Goal: Information Seeking & Learning: Learn about a topic

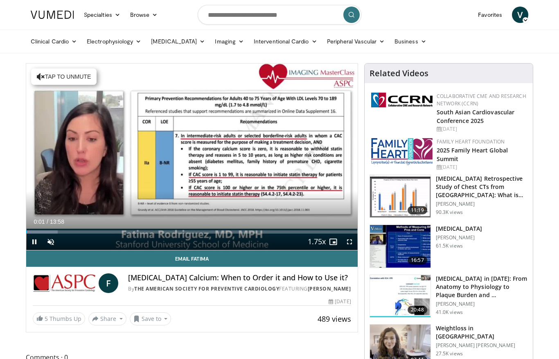
click at [59, 236] on span "Video Player" at bounding box center [51, 241] width 16 height 16
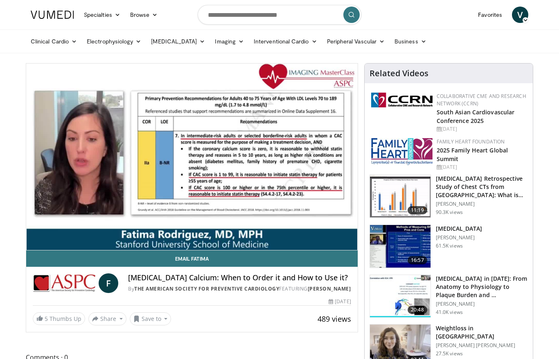
scroll to position [2, 0]
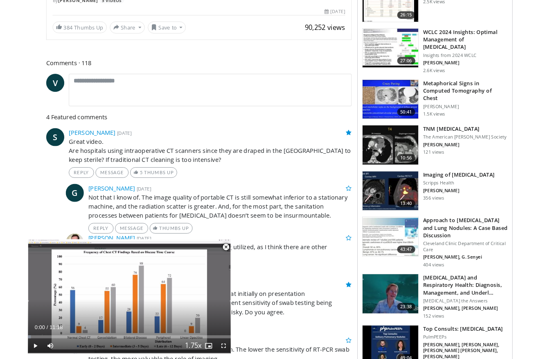
scroll to position [331, 0]
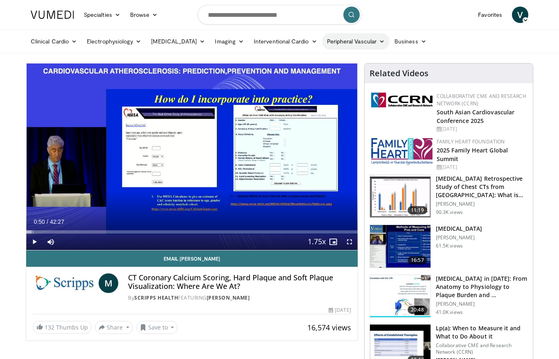
click at [348, 40] on link "Peripheral Vascular" at bounding box center [356, 41] width 68 height 16
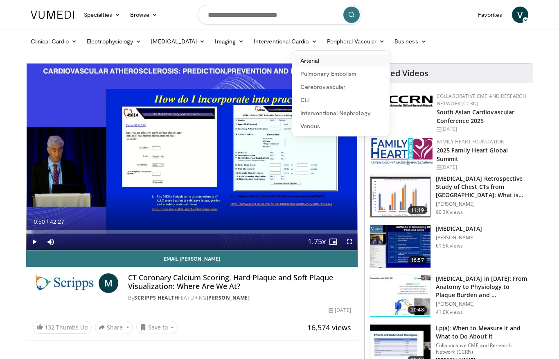
click at [305, 66] on link "Arterial" at bounding box center [340, 60] width 97 height 13
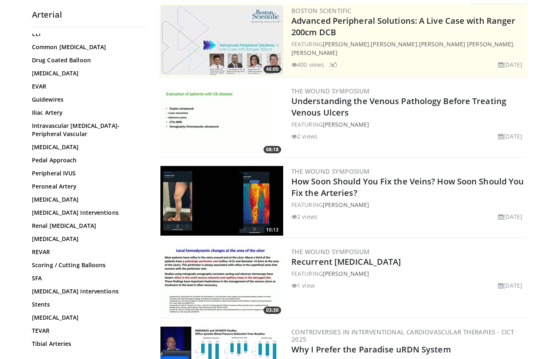
scroll to position [151, 0]
click at [70, 340] on link "Tibial Arteries" at bounding box center [87, 344] width 111 height 8
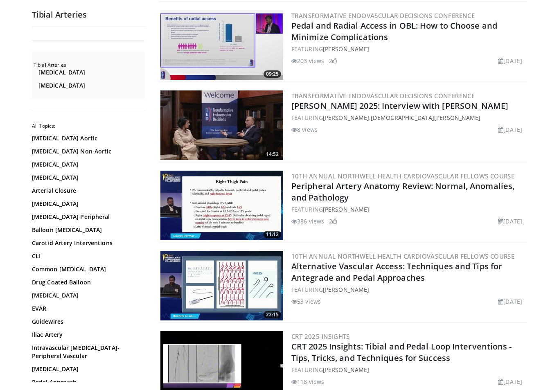
scroll to position [886, 0]
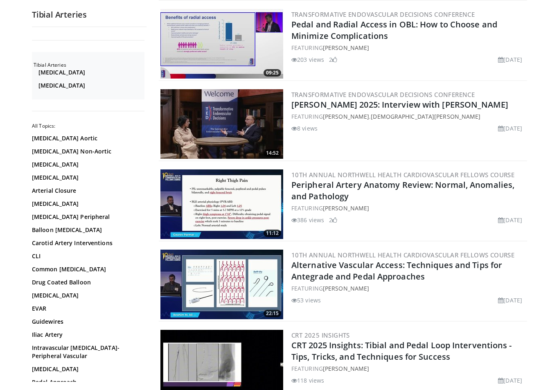
click at [255, 199] on img at bounding box center [221, 204] width 123 height 70
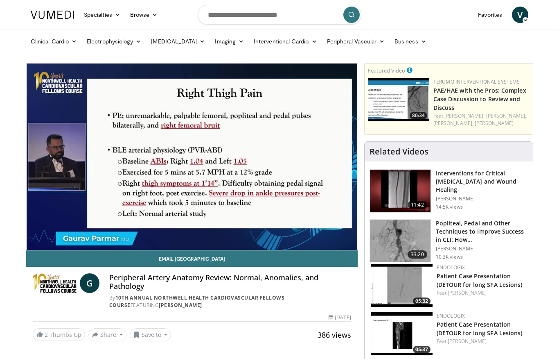
click at [65, 250] on div "Unmute" at bounding box center [54, 258] width 23 height 16
click at [58, 235] on div "10 seconds Tap to unmute" at bounding box center [192, 156] width 332 height 186
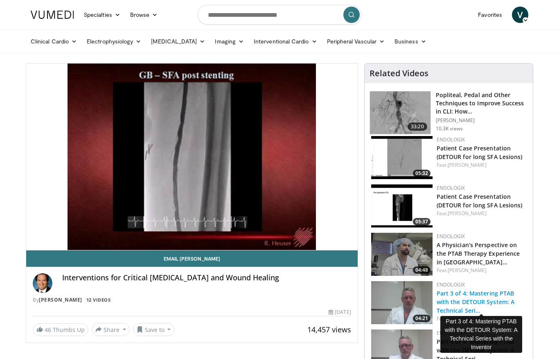
click at [507, 304] on link "Part 3 of 4: Mastering PTAB with the DETOUR System: A Technical Seri…" at bounding box center [476, 301] width 78 height 25
